Goal: Task Accomplishment & Management: Manage account settings

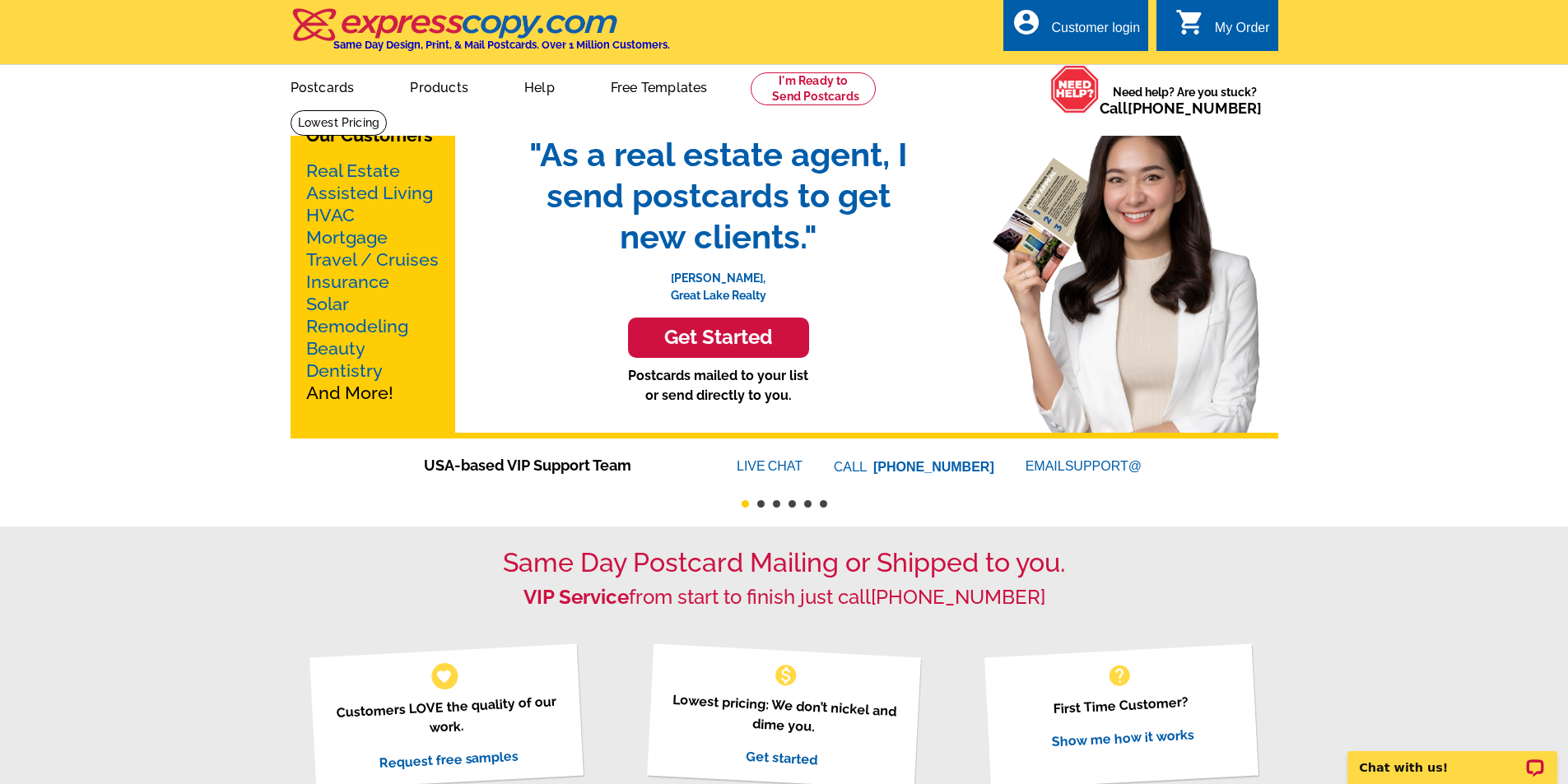
click at [1099, 29] on div "Customer login" at bounding box center [1096, 31] width 89 height 23
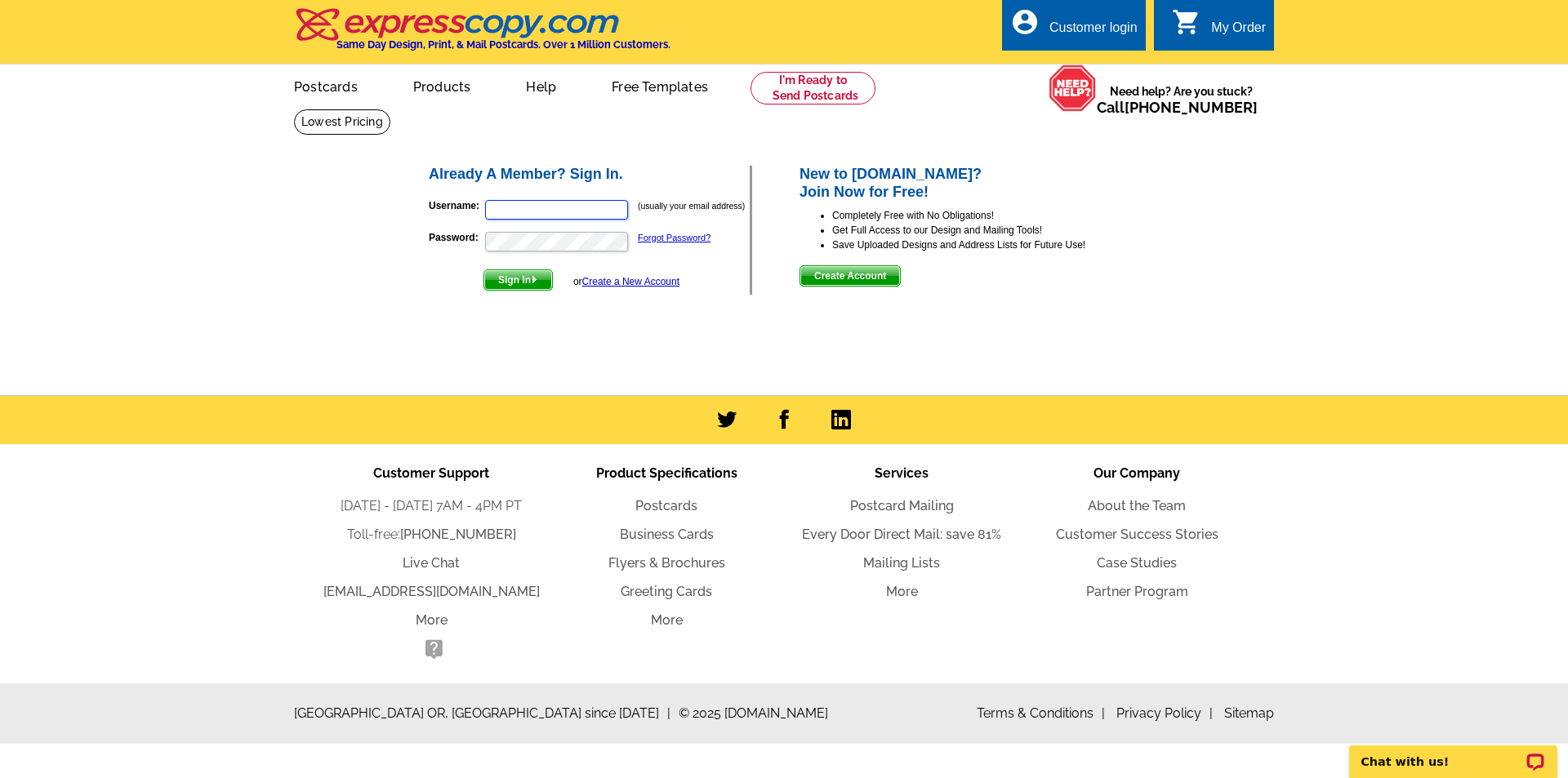
click at [527, 215] on input "Username:" at bounding box center [556, 209] width 143 height 19
click at [408, 335] on div "Already A Member? Sign In. Username: (usually your email address) Password: For…" at bounding box center [784, 244] width 784 height 272
